Goal: Transaction & Acquisition: Purchase product/service

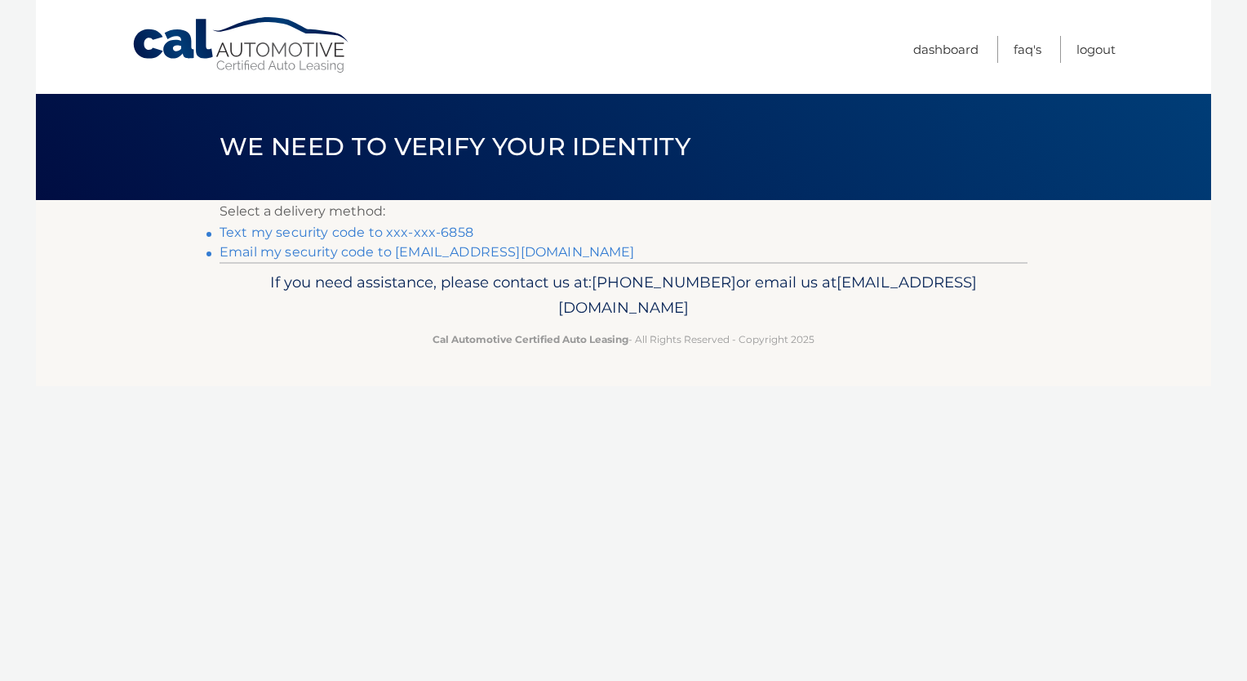
click at [446, 233] on link "Text my security code to xxx-xxx-6858" at bounding box center [347, 232] width 254 height 16
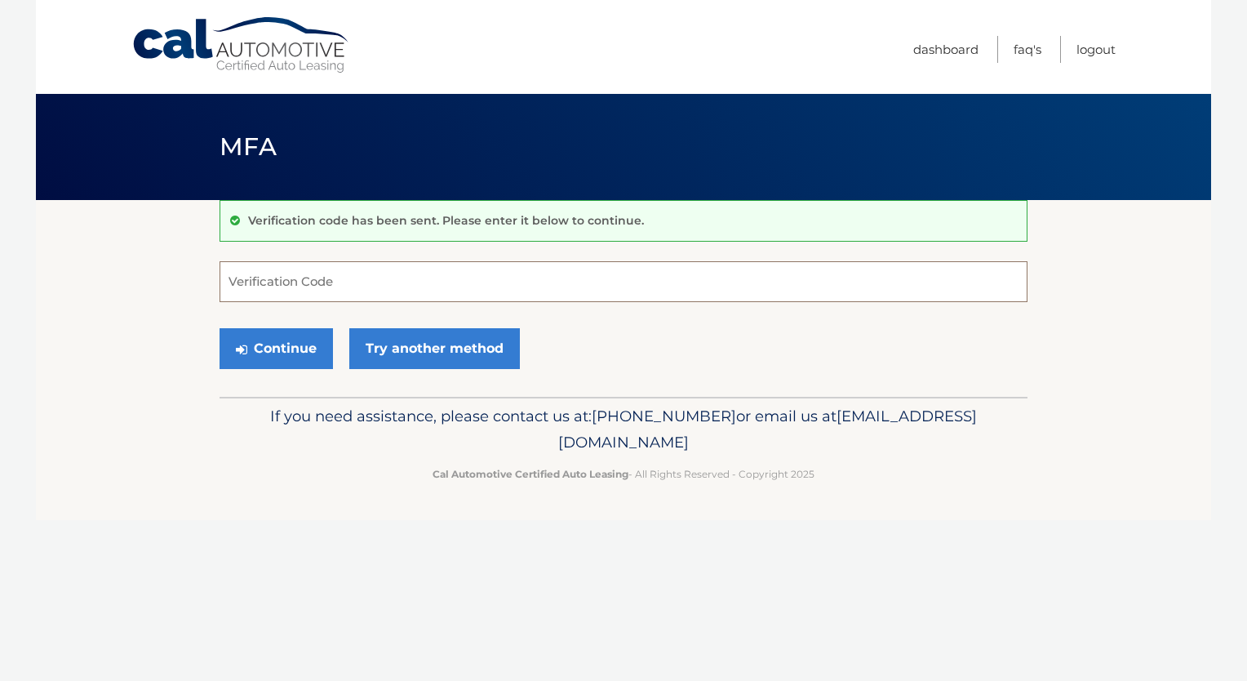
click at [378, 281] on input "Verification Code" at bounding box center [624, 281] width 808 height 41
type input "875085"
click at [305, 349] on button "Continue" at bounding box center [276, 348] width 113 height 41
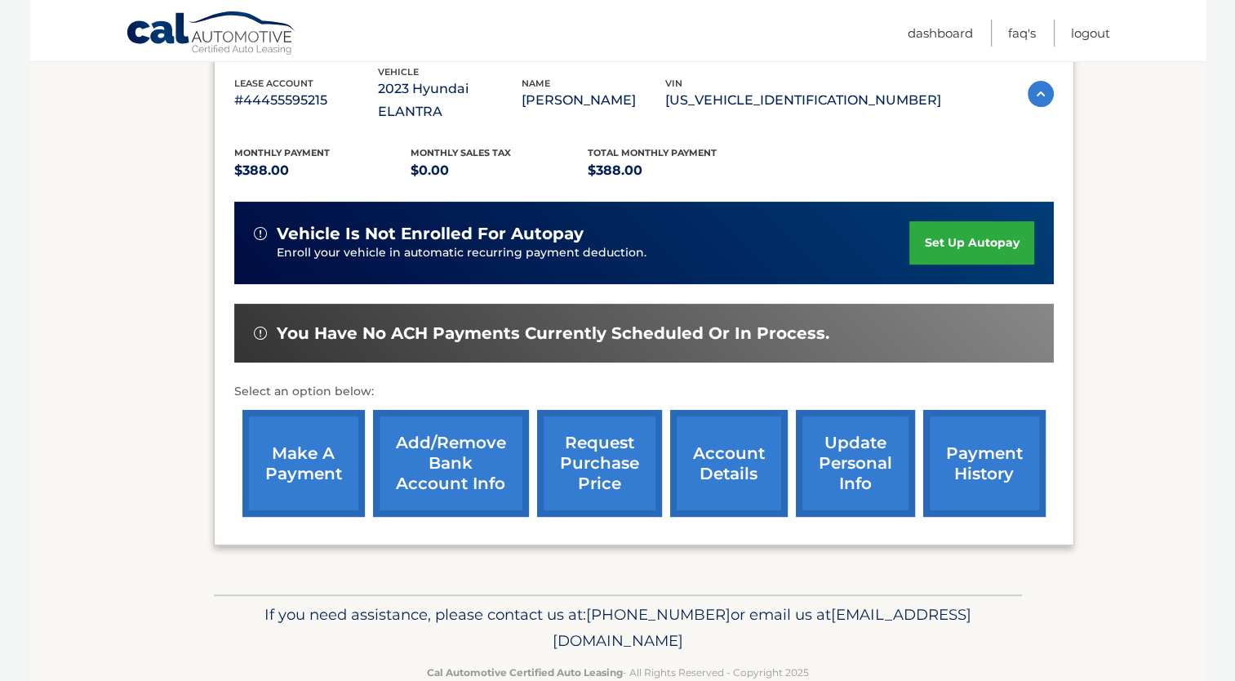
scroll to position [306, 0]
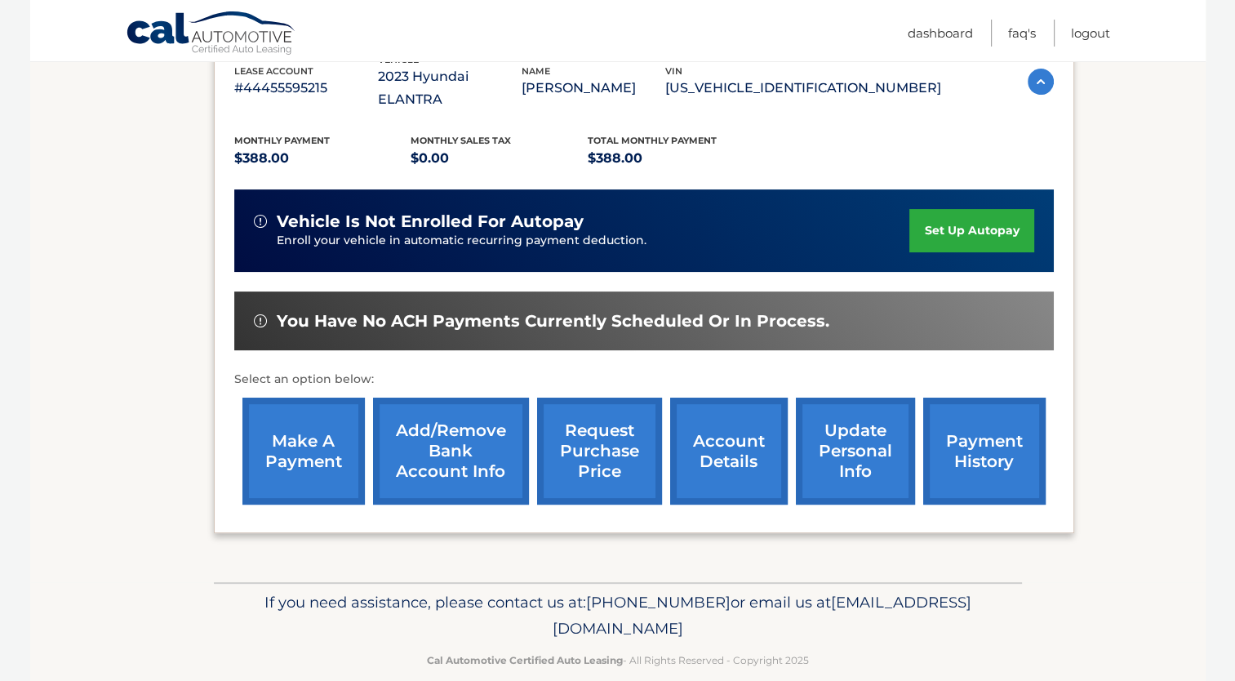
click at [339, 420] on link "make a payment" at bounding box center [303, 450] width 122 height 107
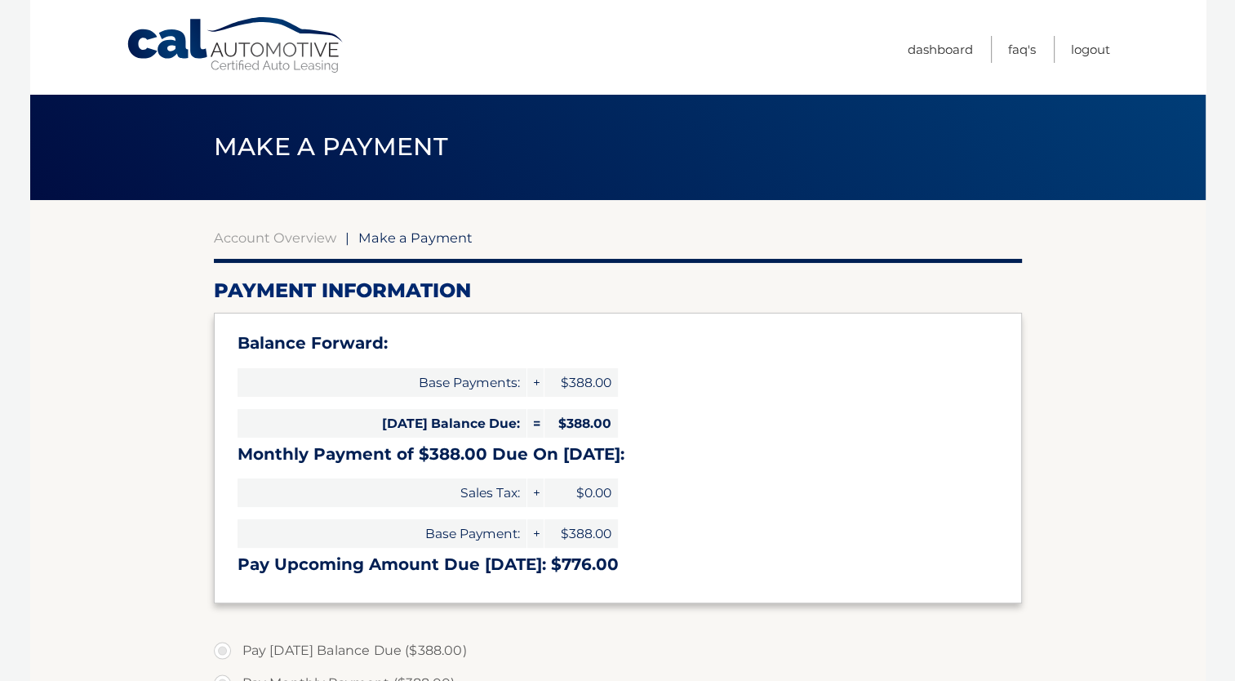
select select "OWJhZjZjODQtNTc5Zi00NmFhLTg4NDktOWZjNGMzMmE3ZTc2"
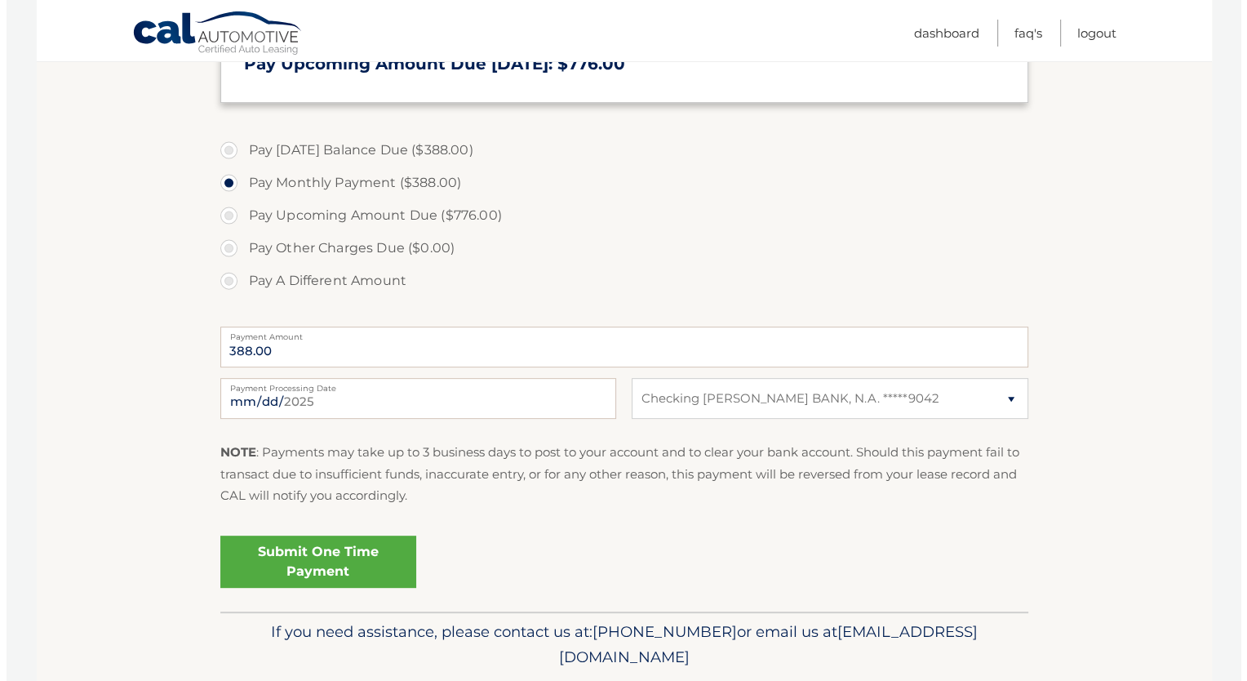
scroll to position [553, 0]
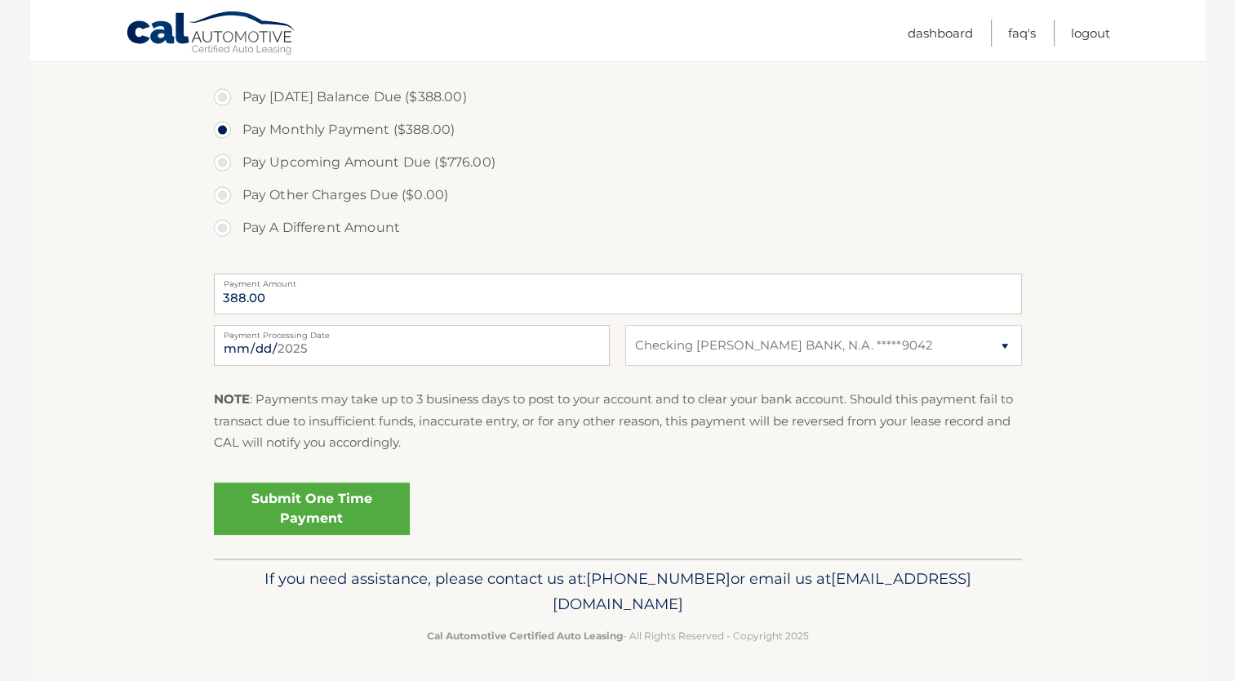
click at [391, 508] on link "Submit One Time Payment" at bounding box center [312, 508] width 196 height 52
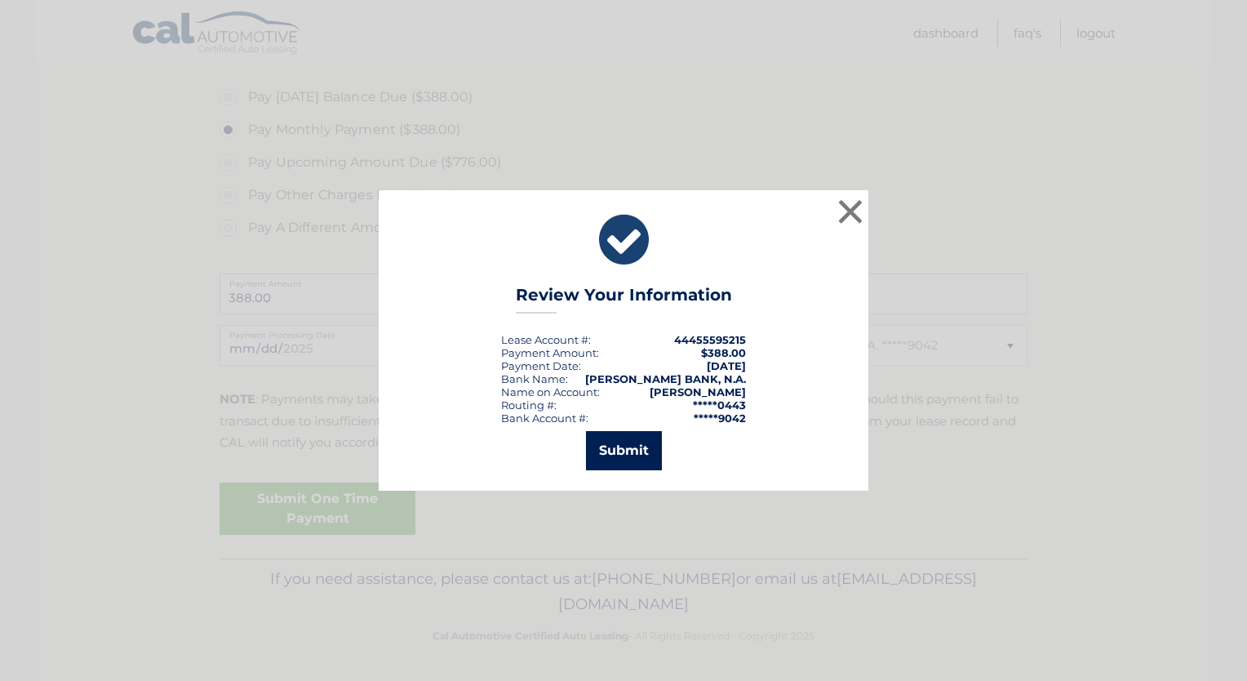
click at [608, 458] on button "Submit" at bounding box center [624, 450] width 76 height 39
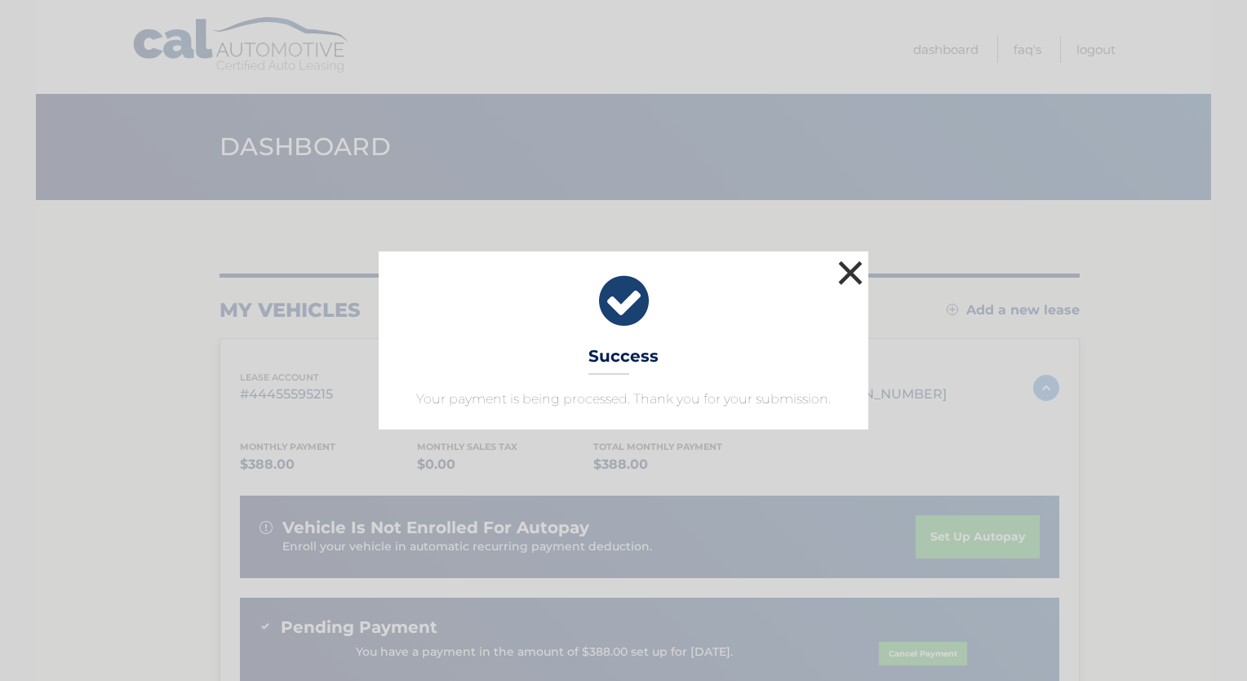
click at [851, 274] on button "×" at bounding box center [850, 272] width 33 height 33
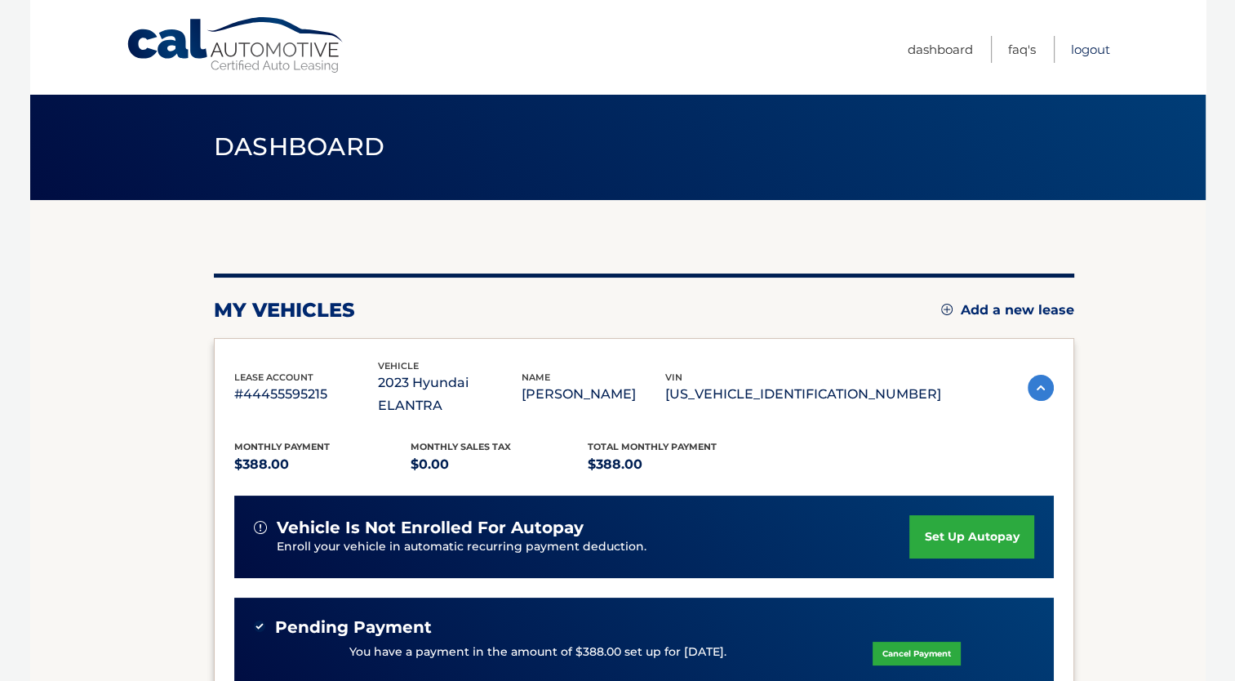
click at [1088, 48] on link "Logout" at bounding box center [1090, 49] width 39 height 27
